Goal: Information Seeking & Learning: Understand process/instructions

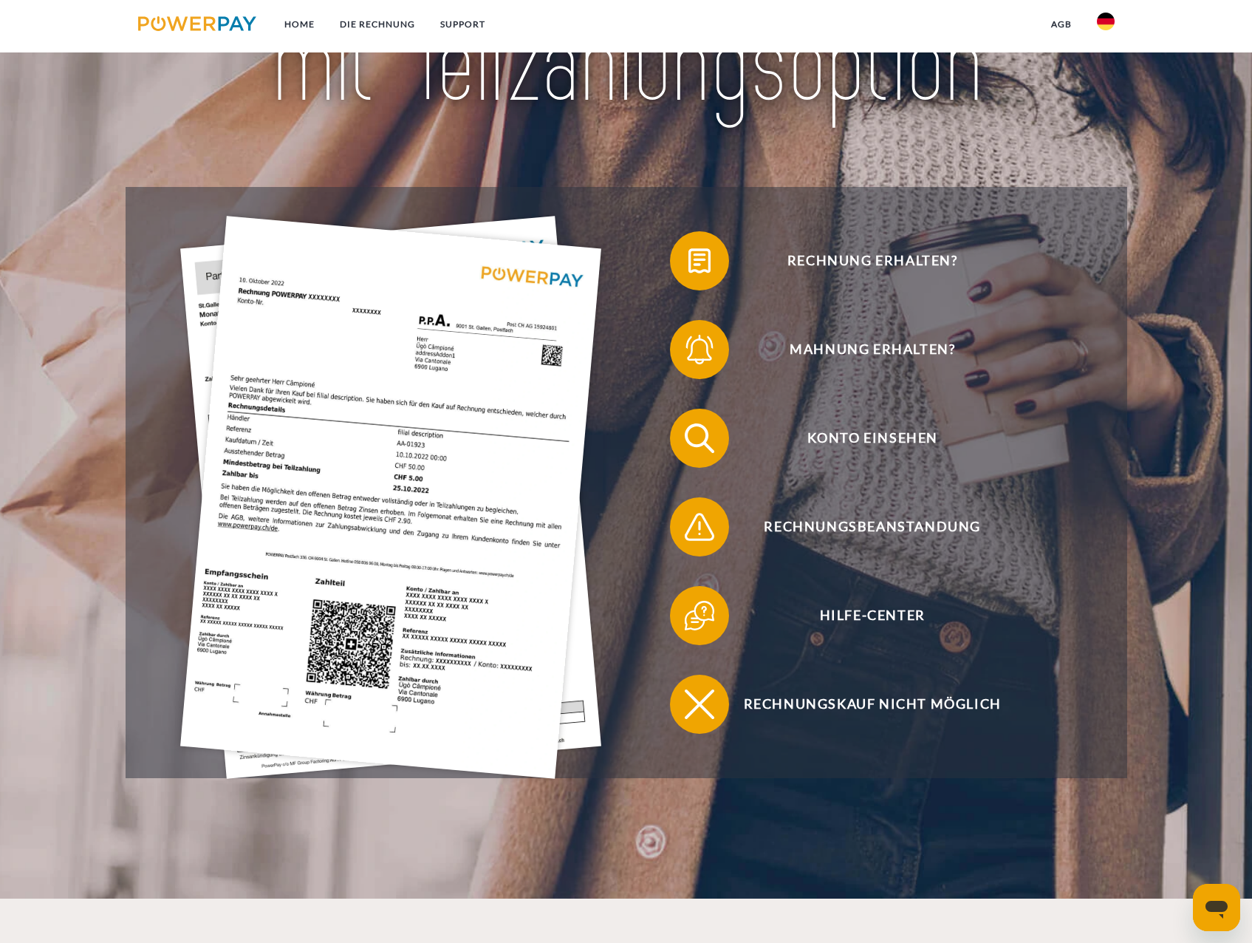
scroll to position [369, 0]
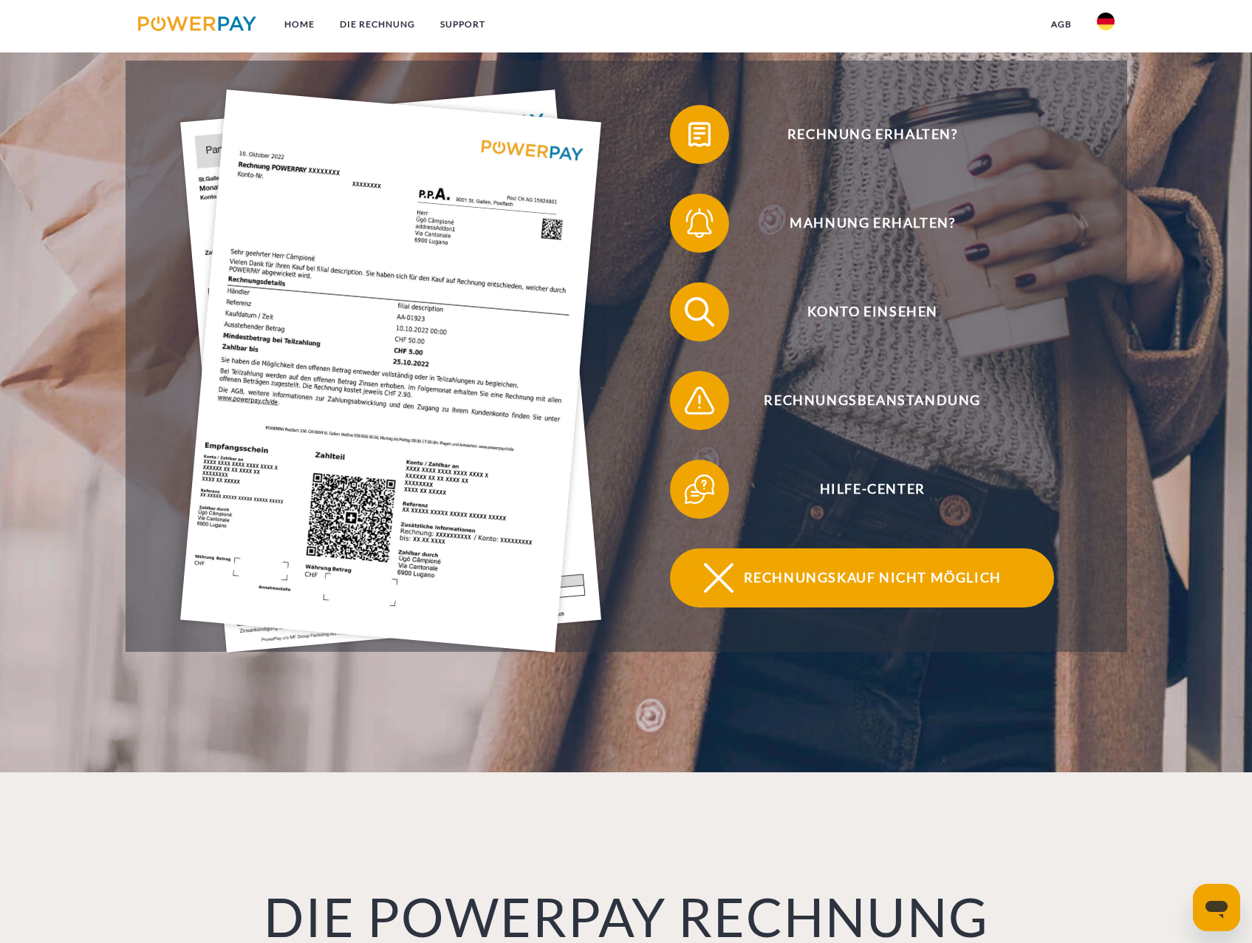
click at [864, 581] on span "Rechnungskauf nicht möglich" at bounding box center [872, 577] width 362 height 59
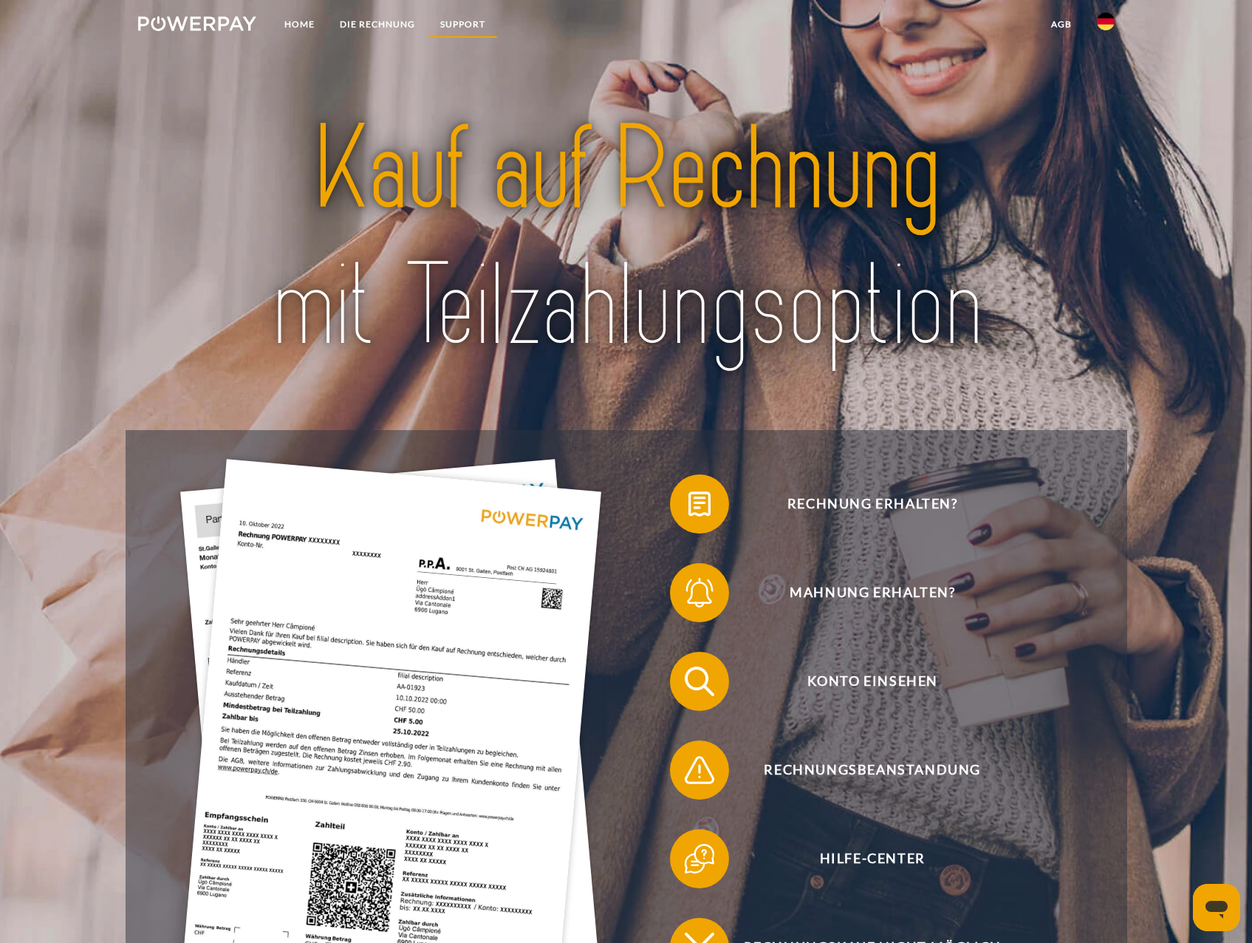
click at [451, 23] on link "SUPPORT" at bounding box center [463, 24] width 70 height 27
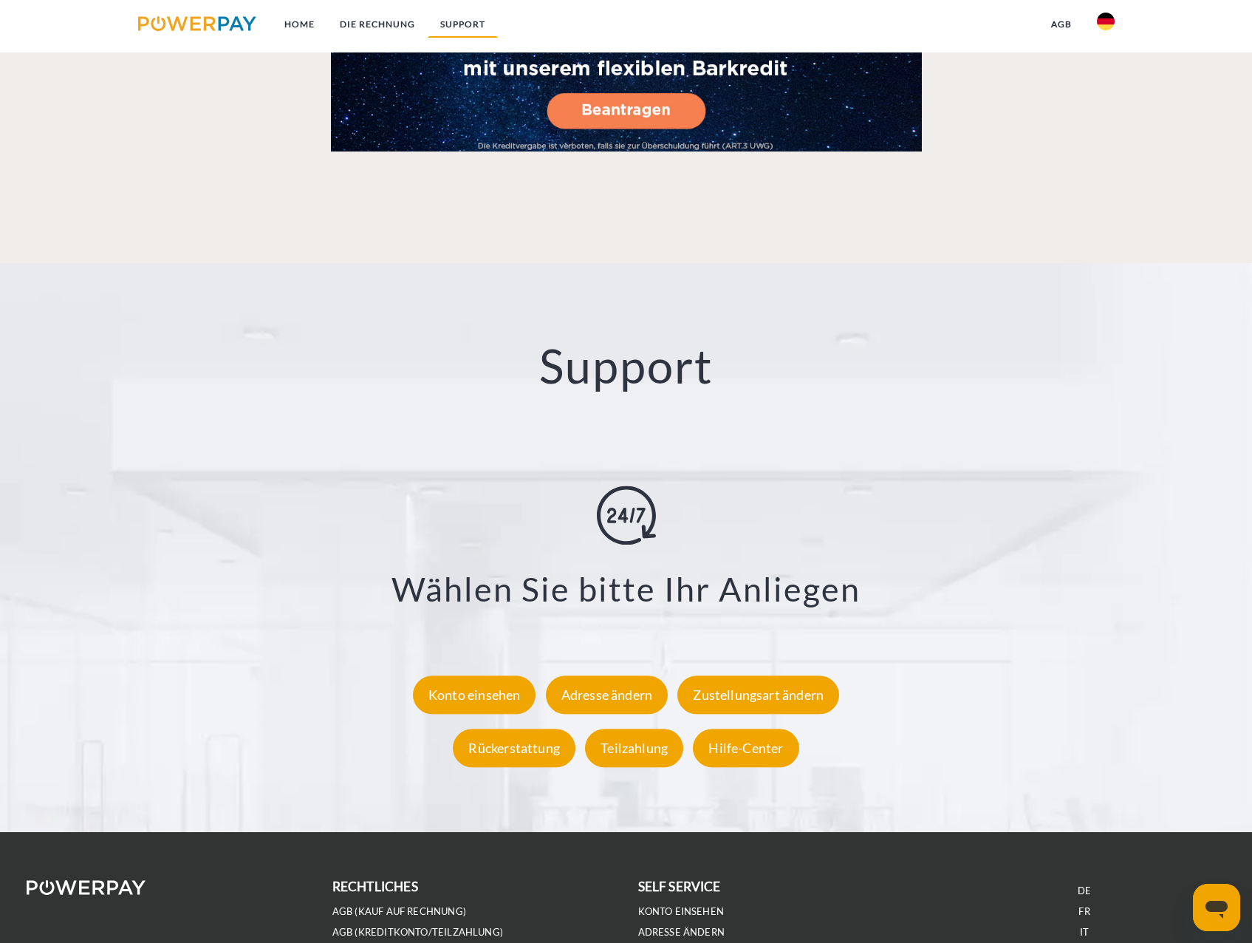
scroll to position [2611, 0]
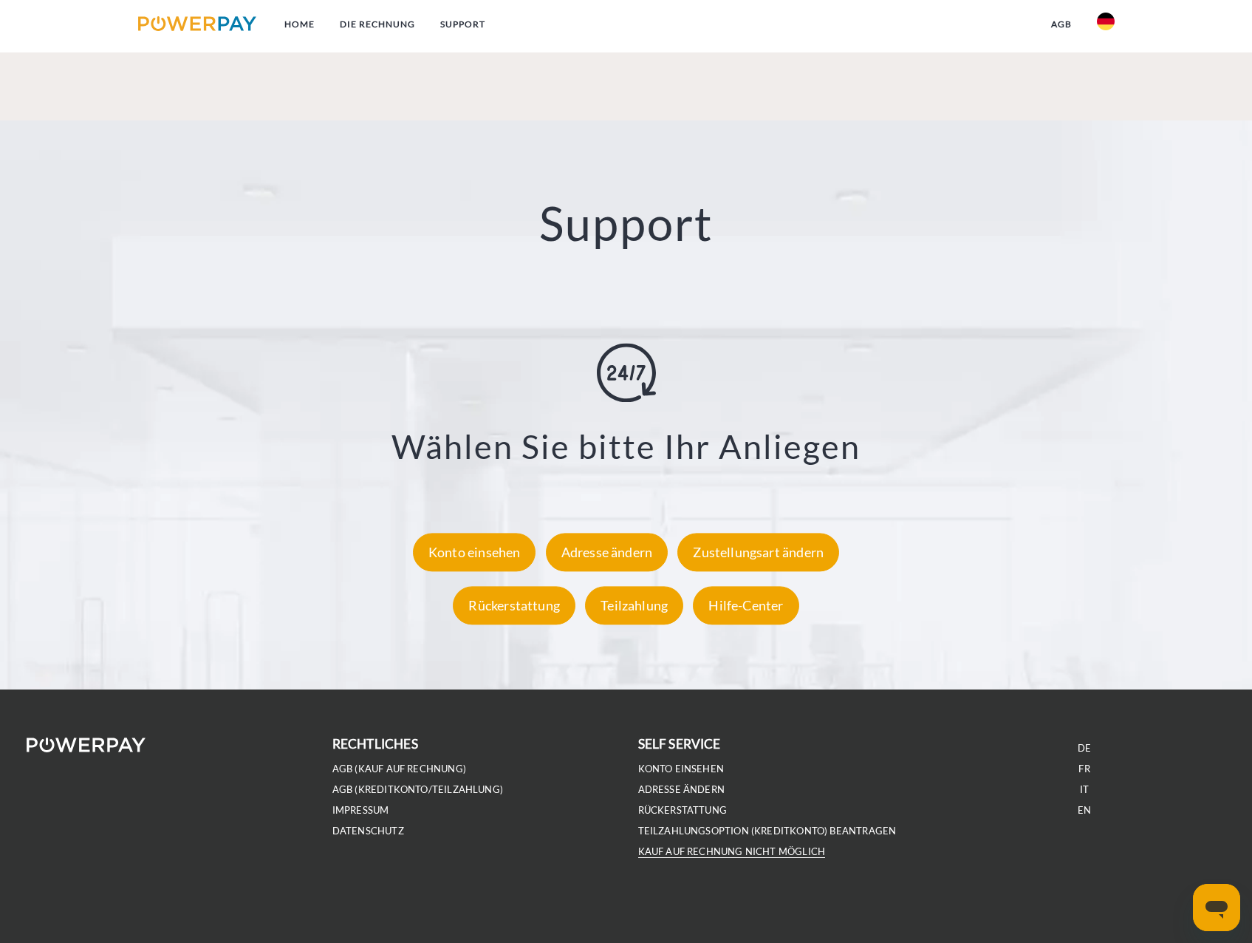
click at [725, 850] on link "Kauf auf Rechnung nicht möglich" at bounding box center [732, 851] width 188 height 13
click at [465, 550] on div "Konto einsehen" at bounding box center [474, 552] width 123 height 38
